Goal: Communication & Community: Answer question/provide support

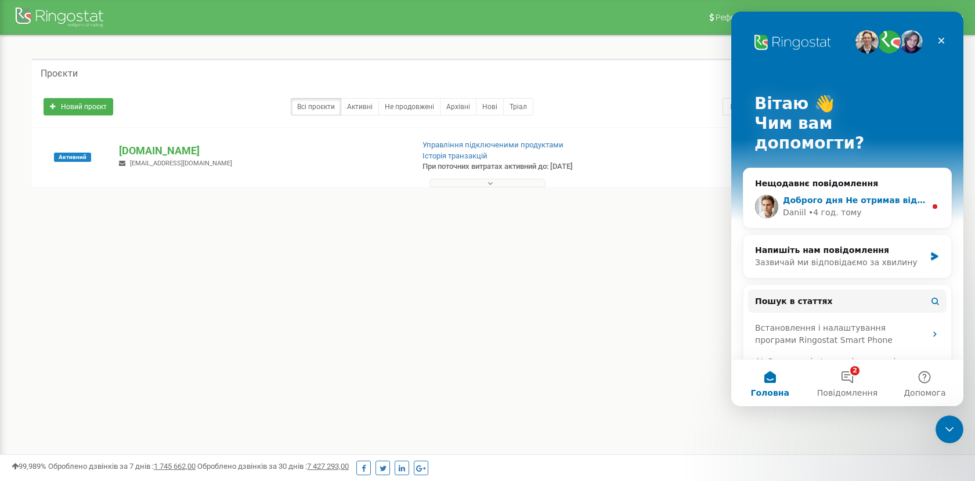
click at [847, 207] on div "• 4 год. тому" at bounding box center [834, 213] width 53 height 12
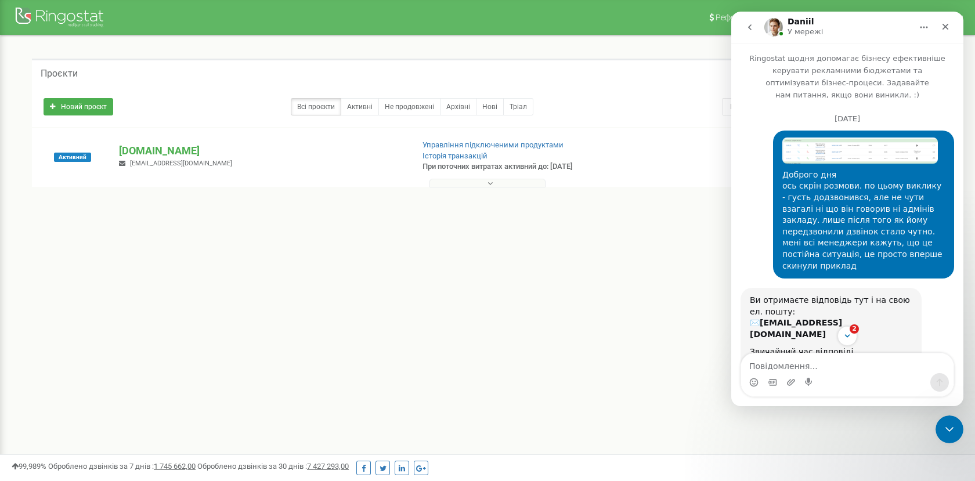
scroll to position [2, 0]
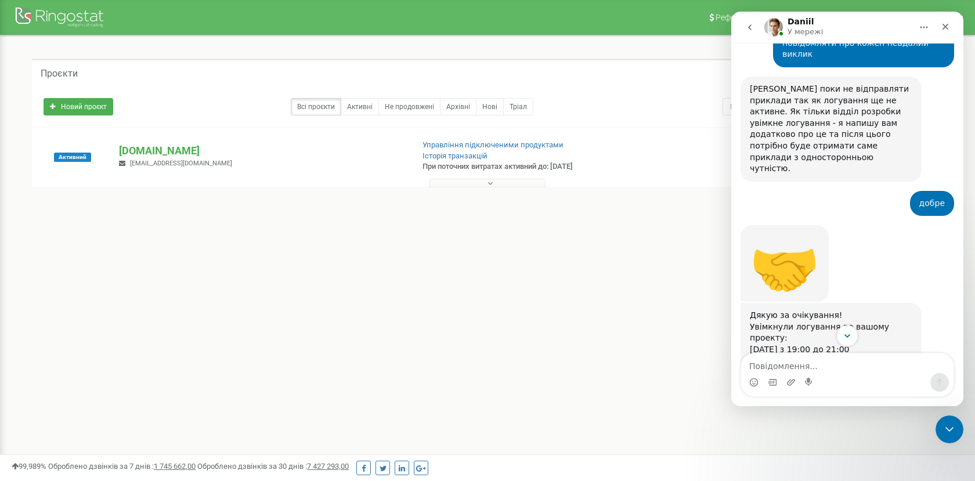
click at [843, 334] on icon "Scroll to bottom" at bounding box center [847, 336] width 10 height 10
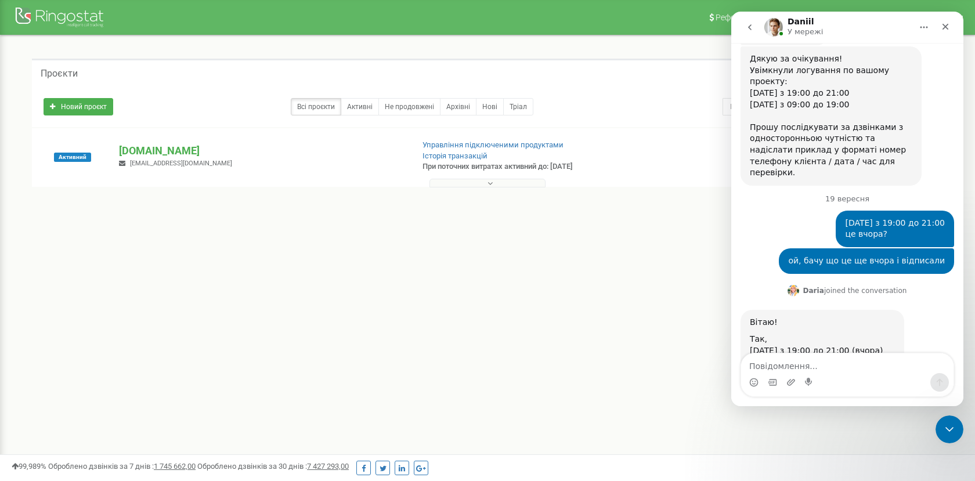
scroll to position [3831, 0]
click at [786, 362] on textarea "Повідомлення..." at bounding box center [847, 363] width 212 height 20
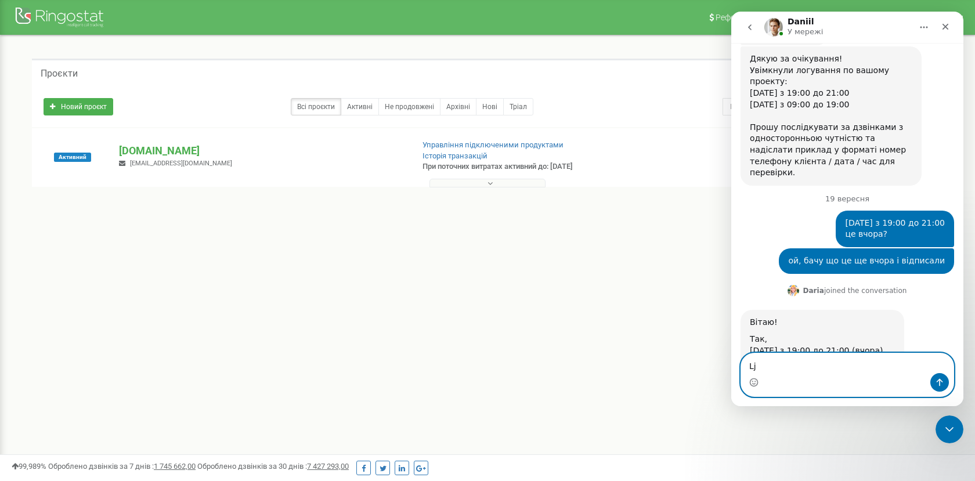
type textarea "L"
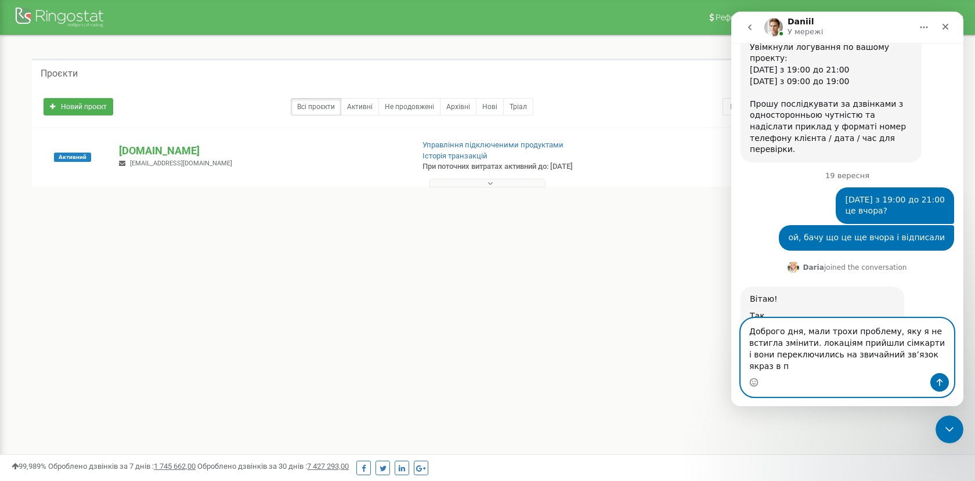
scroll to position [3865, 0]
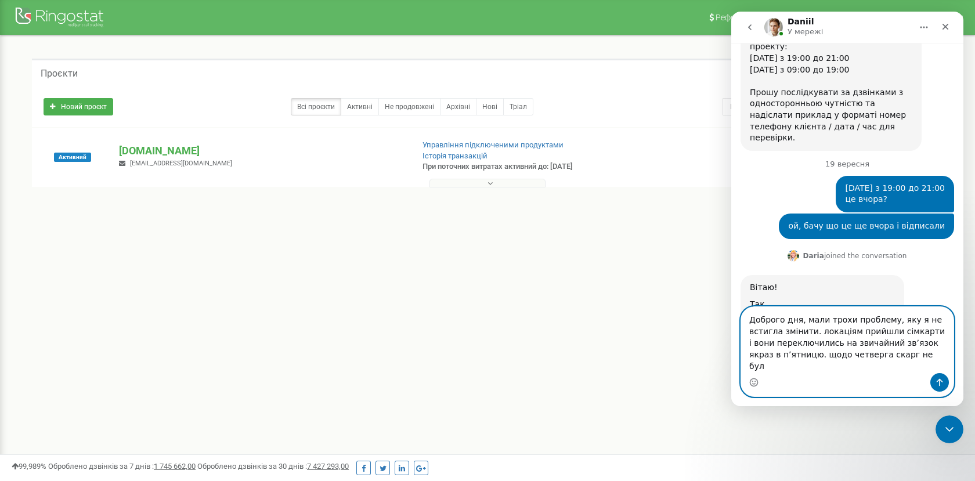
type textarea "Доброго дня, мали трохи проблему, яку я не встигла змінити. локаціям прийшли сі…"
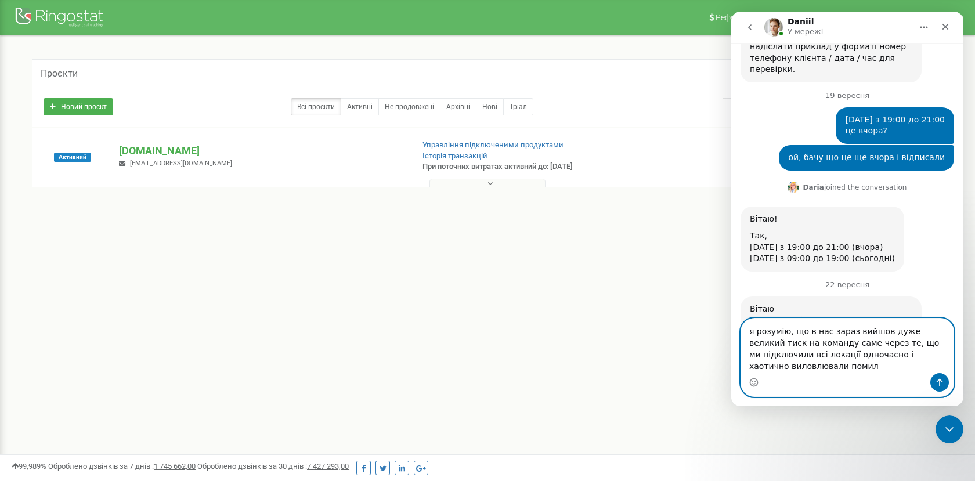
scroll to position [3946, 0]
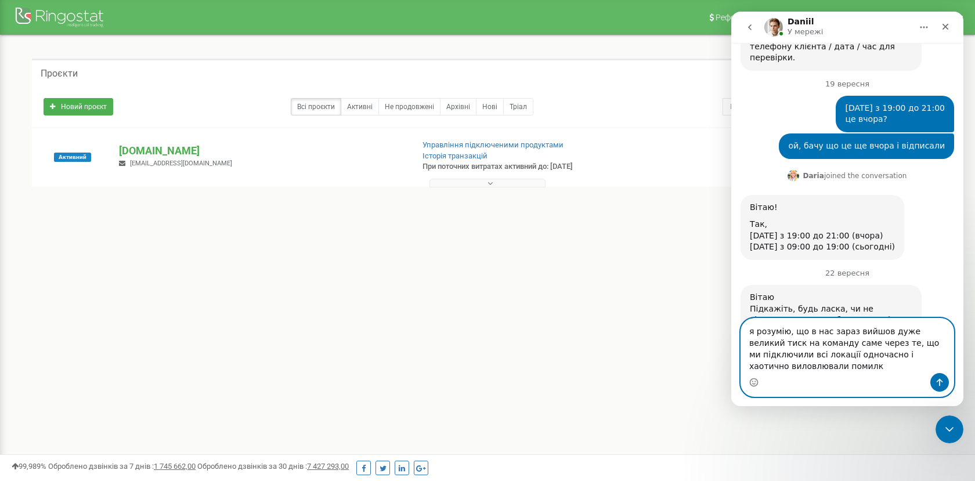
type textarea "я розумію, що в нас зараз вийшов дуже великий тиск на команду саме через те, що…"
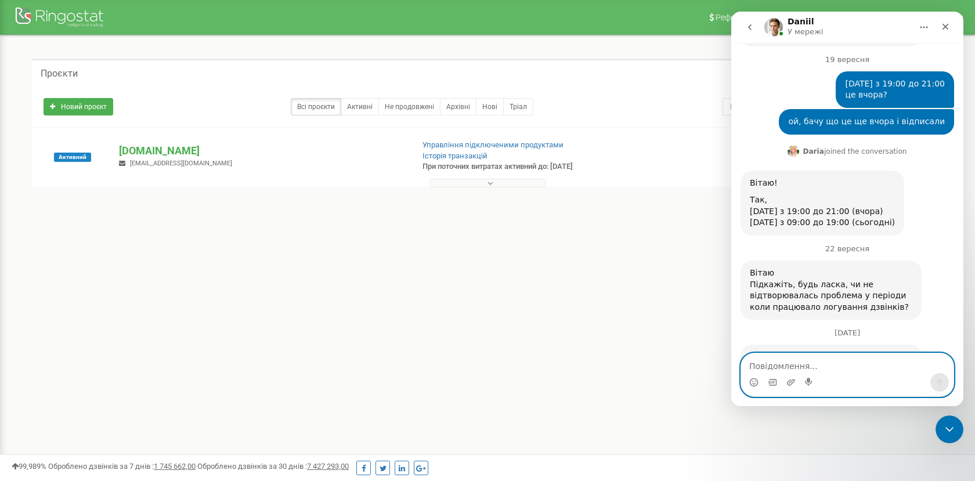
scroll to position [3972, 0]
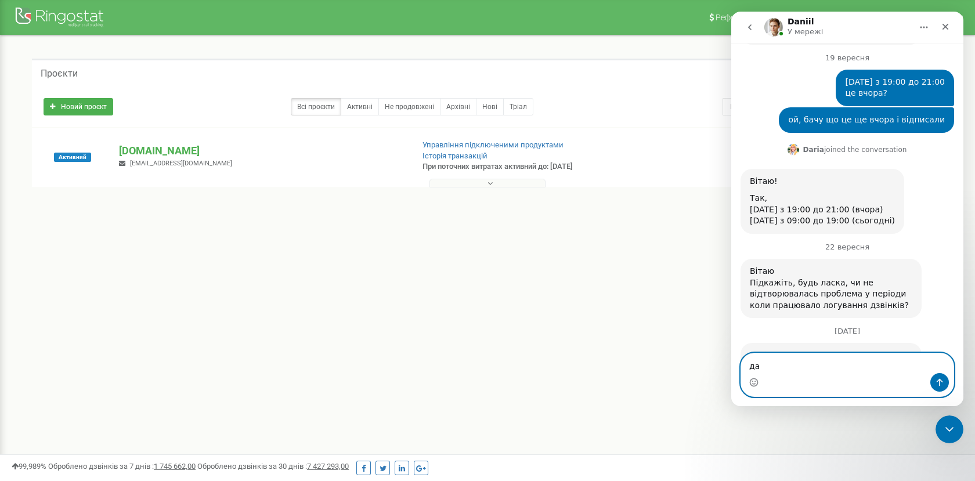
type textarea "д"
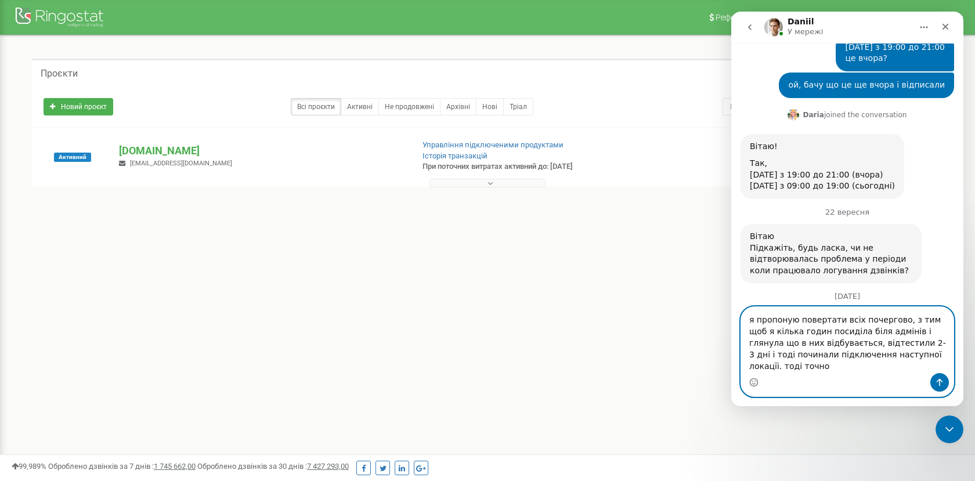
scroll to position [4018, 0]
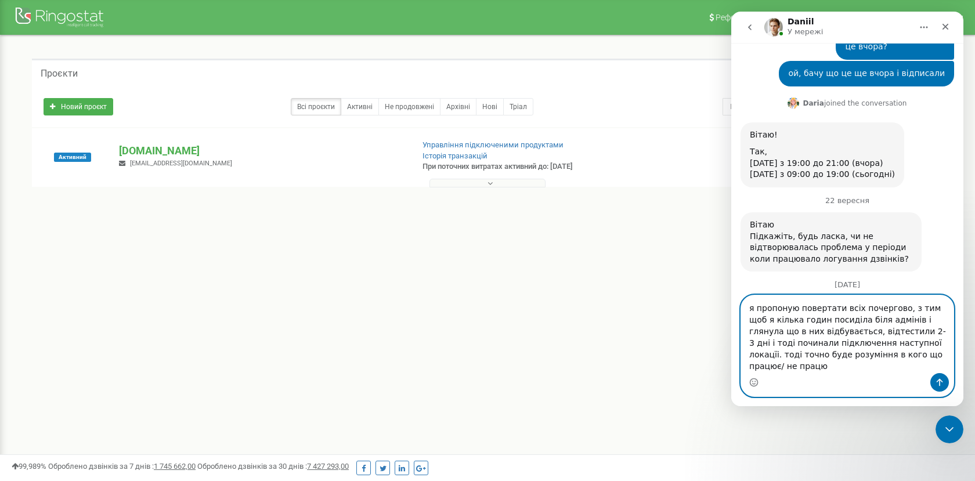
type textarea "я пропоную повертати всіх почергово, з тим щоб я кілька годин посиділа біля адм…"
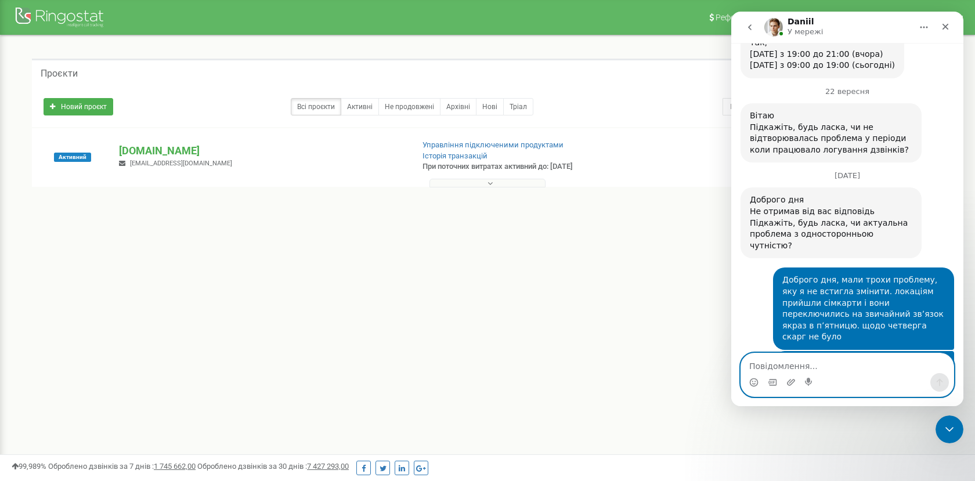
scroll to position [4146, 0]
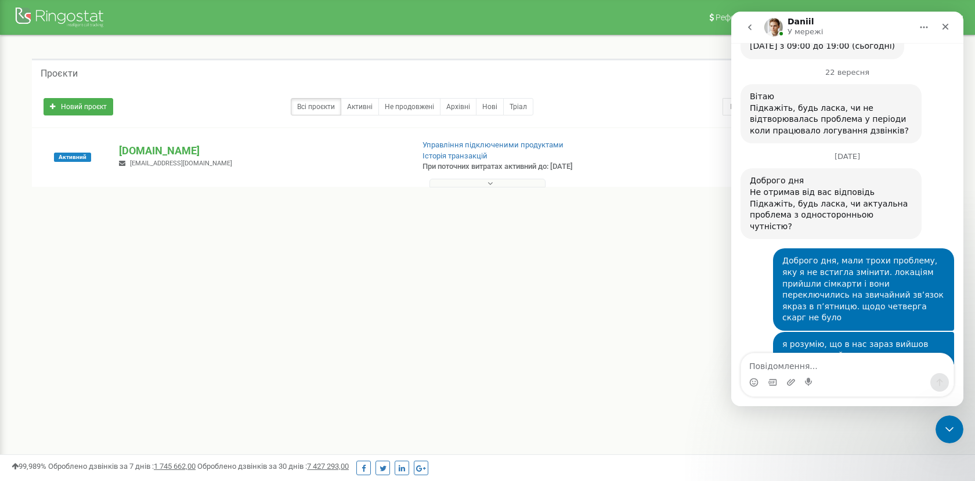
drag, startPoint x: 832, startPoint y: 316, endPoint x: 746, endPoint y: 266, distance: 99.3
click at [765, 366] on textarea "Повідомлення..." at bounding box center [847, 363] width 212 height 20
type textarea "ми зараз"
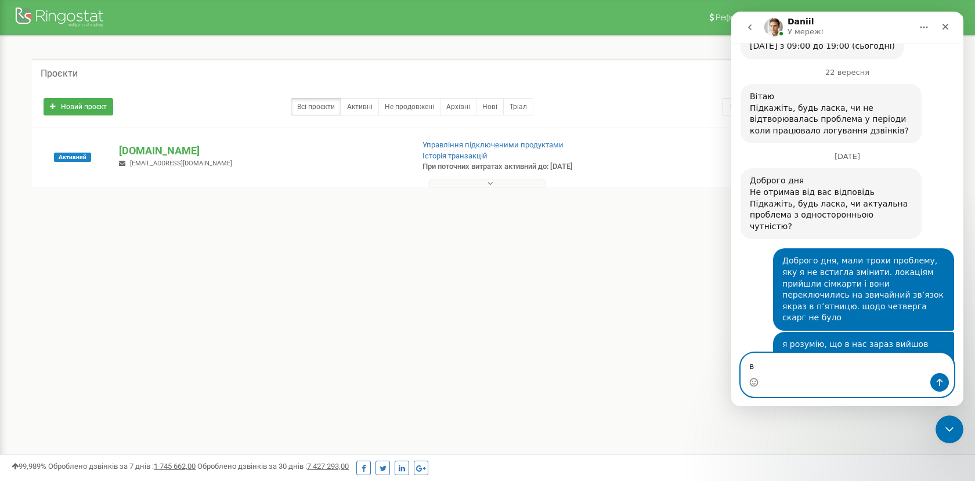
type textarea "в"
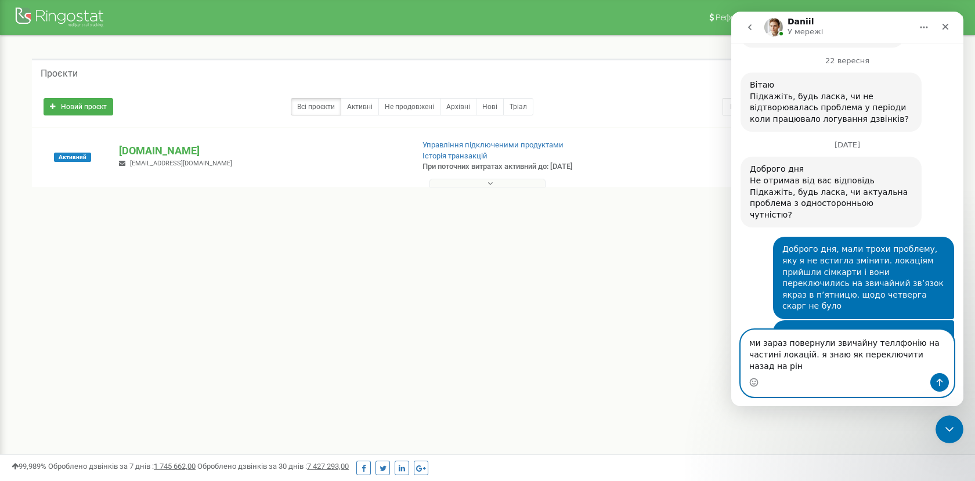
scroll to position [4170, 0]
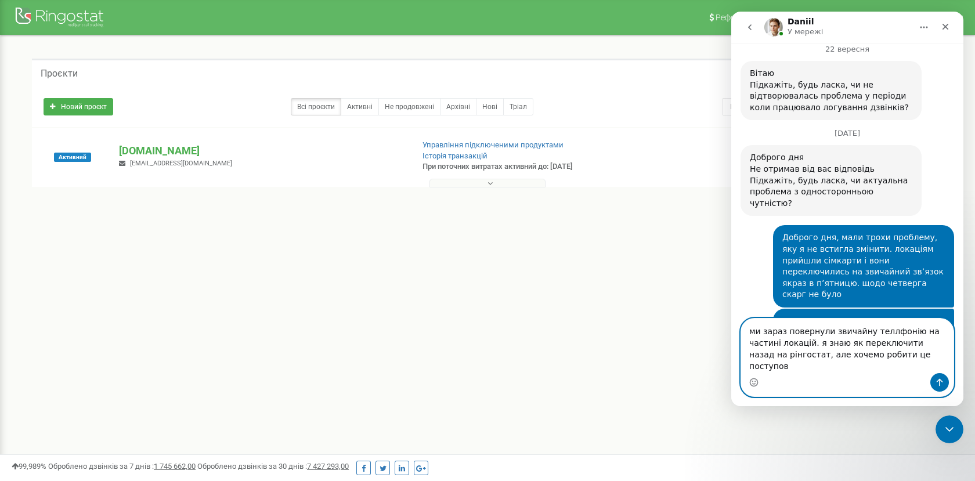
type textarea "ми зараз повернули звичайну теллфонію на частині локацій. я знаю як переключити…"
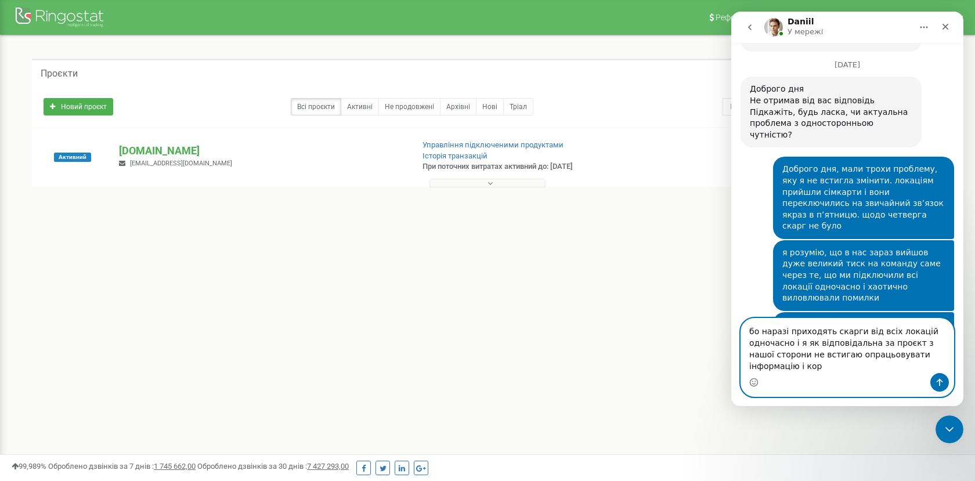
scroll to position [4250, 0]
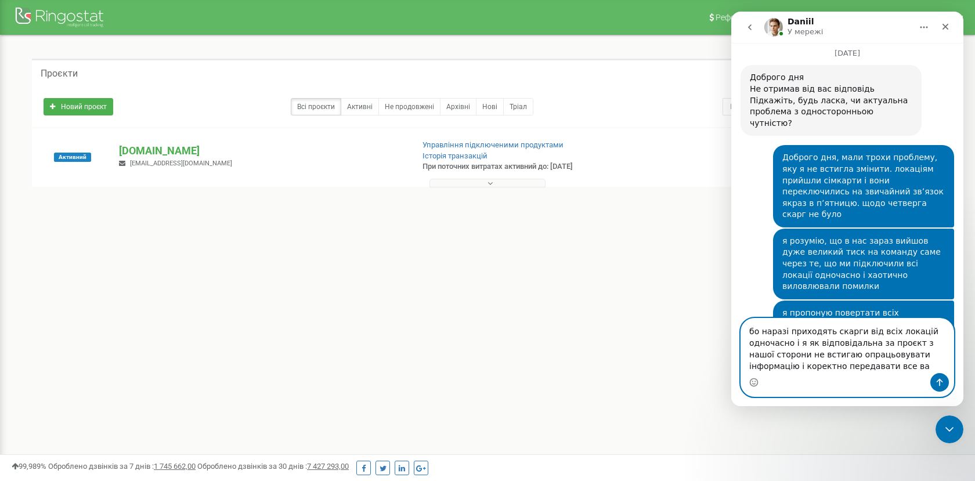
type textarea "бо наразі приходять скарги від всіх локацій одночасно і я як відповідальна за п…"
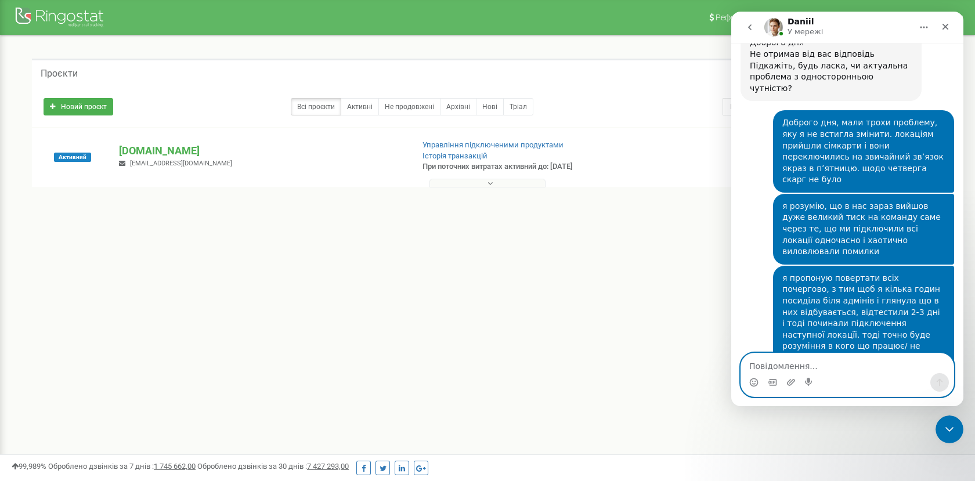
scroll to position [4287, 0]
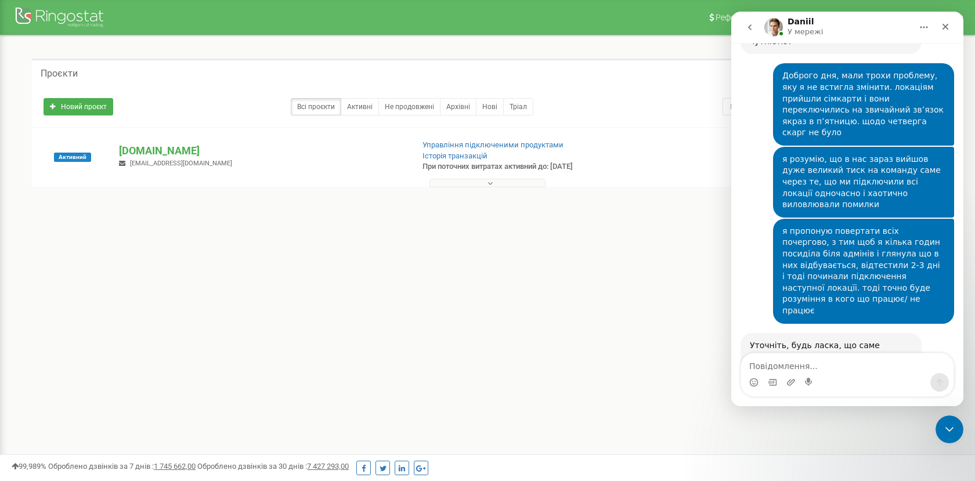
click at [602, 296] on div "Реферальна програма Налаштування профілю Вихід Проєкти Новий проєкт Всі проєкти…" at bounding box center [487, 348] width 975 height 696
click at [612, 312] on div "Реферальна програма Налаштування профілю Вихід Проєкти Новий проєкт Всі проєкти…" at bounding box center [487, 348] width 975 height 696
click at [750, 28] on icon "go back" at bounding box center [749, 27] width 9 height 9
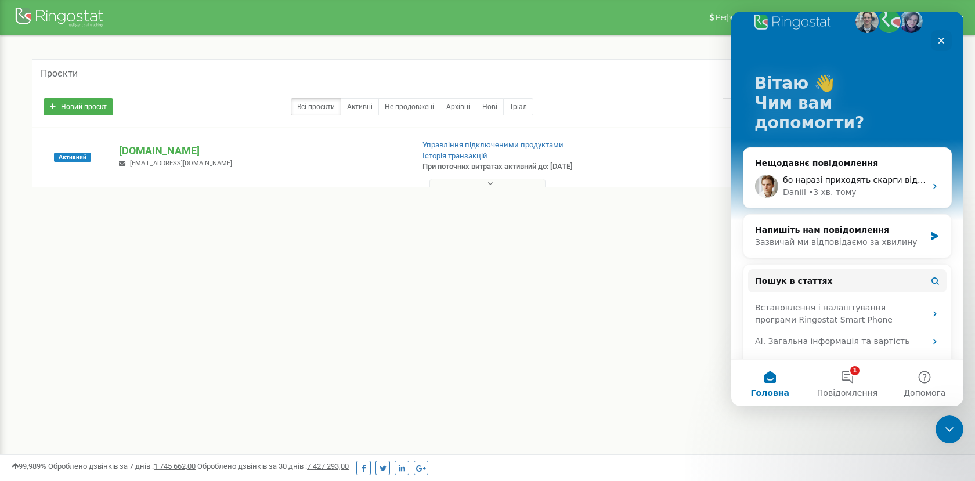
scroll to position [23, 0]
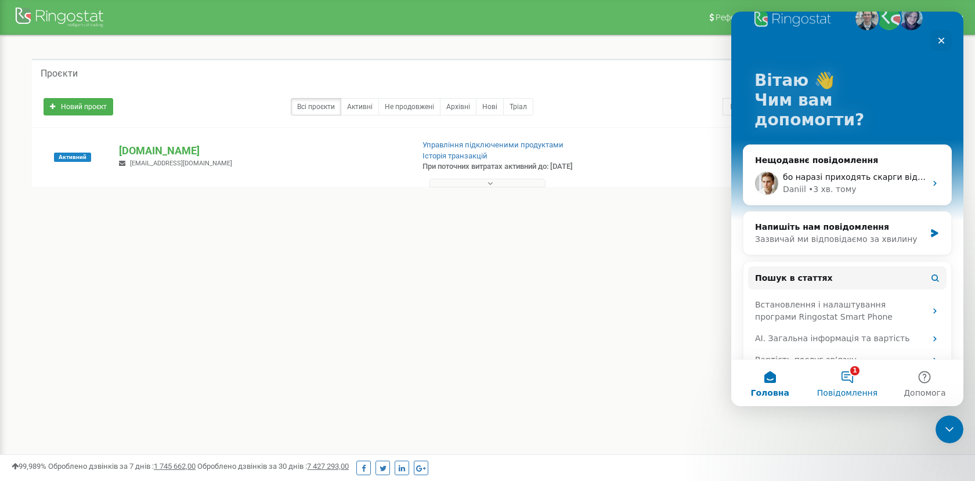
click at [849, 380] on button "1 Повідомлення" at bounding box center [846, 383] width 77 height 46
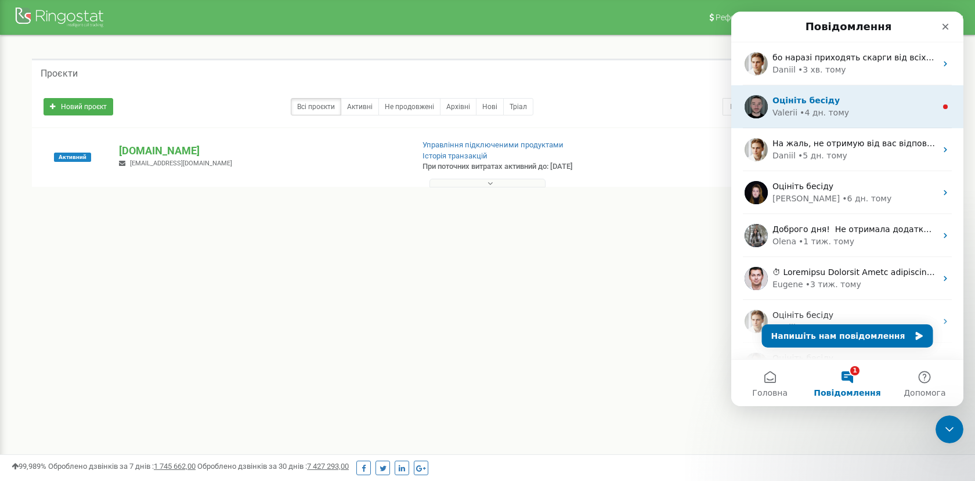
click at [861, 105] on div "Оцініть бесіду" at bounding box center [854, 101] width 164 height 12
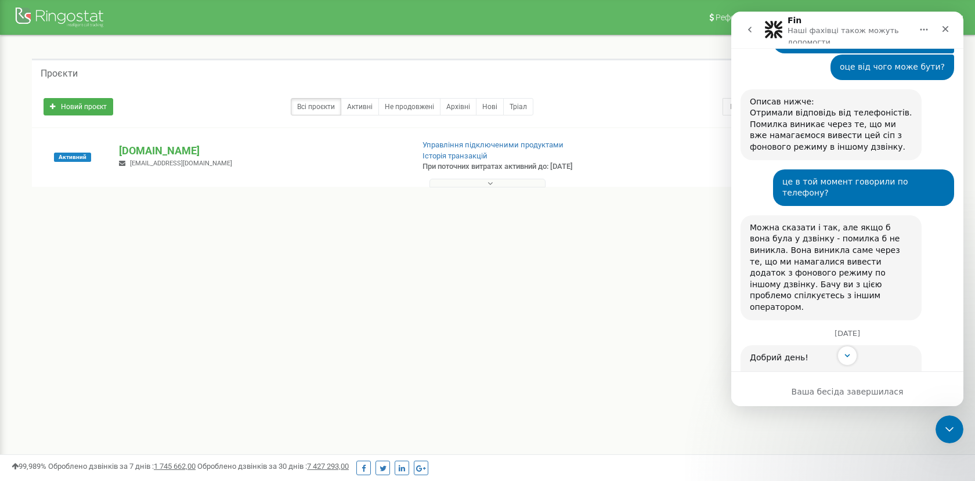
scroll to position [1609, 0]
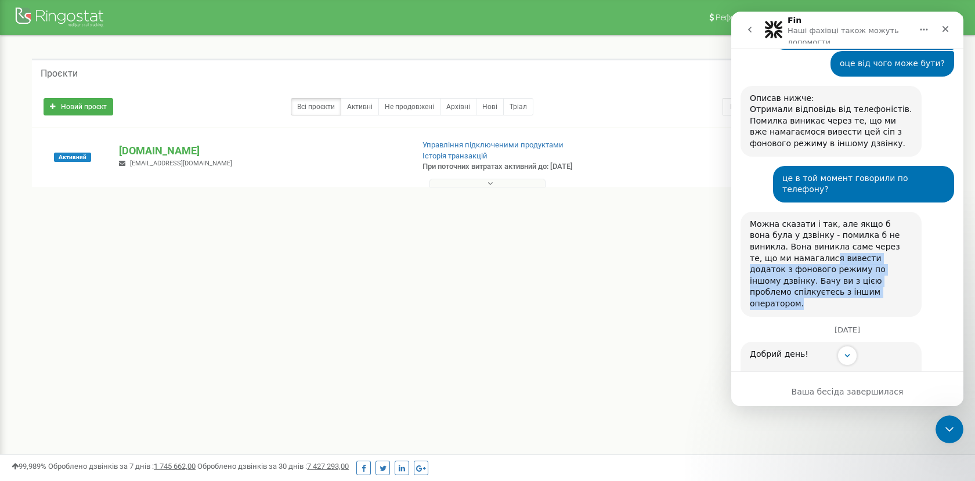
drag, startPoint x: 793, startPoint y: 153, endPoint x: 823, endPoint y: 193, distance: 49.7
click at [823, 219] on div "Можна сказати і так, але якщо б вона була у дзвінку - помилка б не виникла. Вон…" at bounding box center [831, 264] width 162 height 91
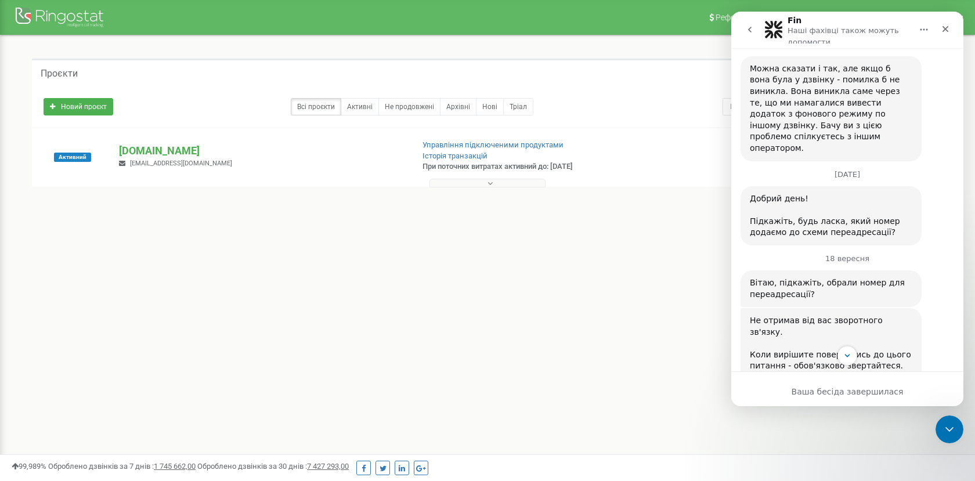
scroll to position [1811, 0]
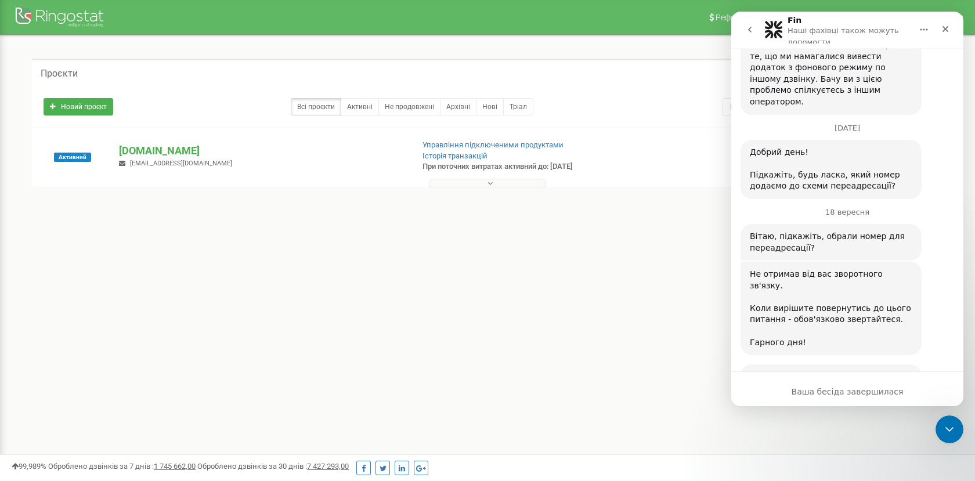
click at [754, 27] on button "go back" at bounding box center [750, 30] width 22 height 22
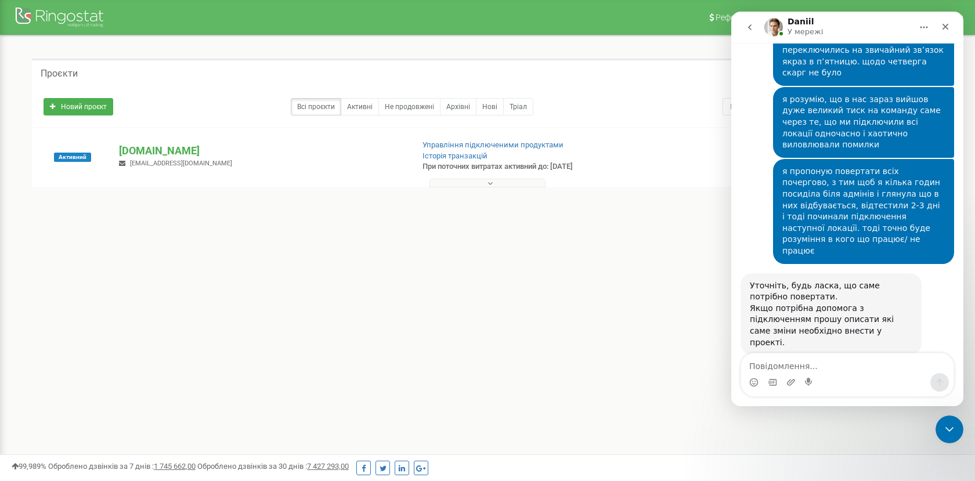
scroll to position [4398, 0]
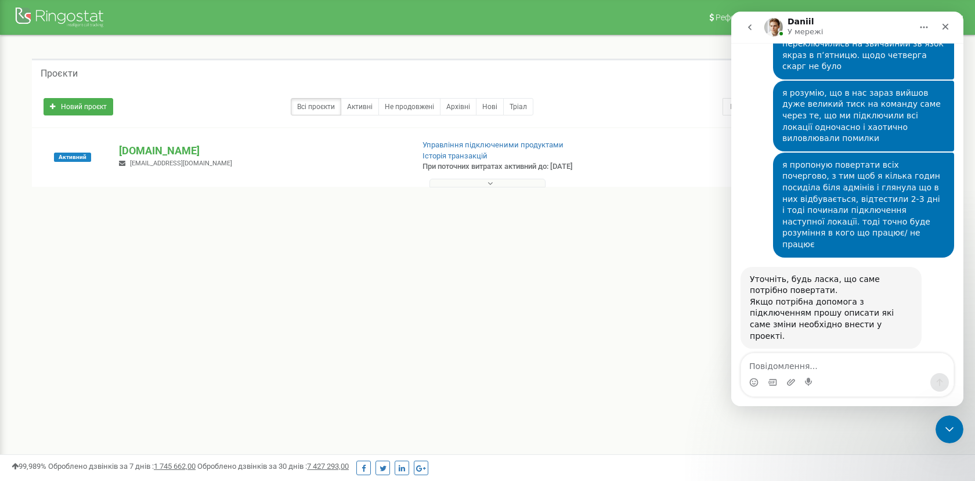
drag, startPoint x: 753, startPoint y: 278, endPoint x: 883, endPoint y: 316, distance: 134.8
click at [941, 421] on icon "Закрити програму для спілкування Intercom" at bounding box center [948, 428] width 14 height 14
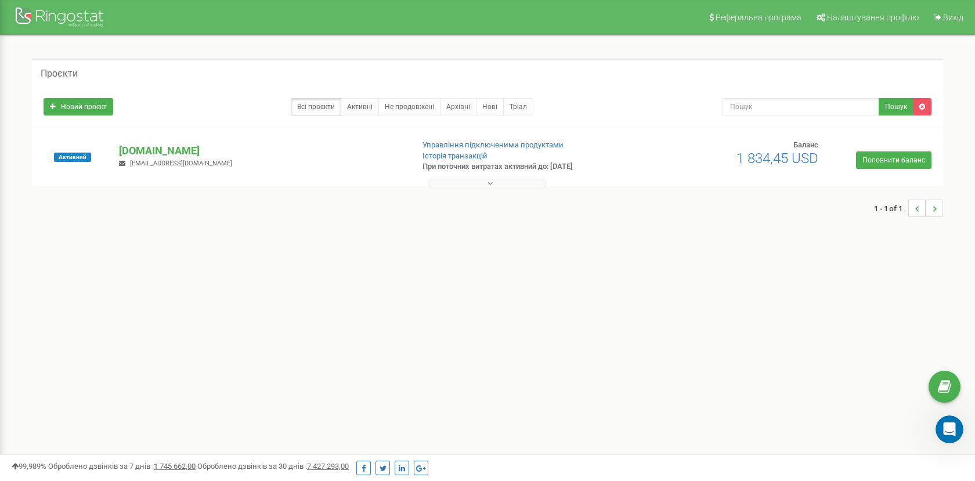
scroll to position [4378, 0]
